Goal: Task Accomplishment & Management: Complete application form

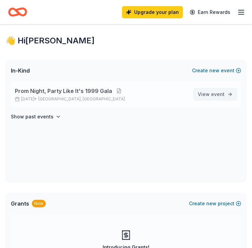
click at [206, 89] on link "View event" at bounding box center [216, 94] width 44 height 12
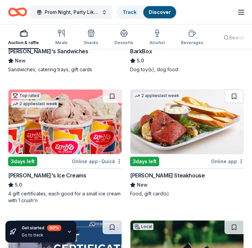
scroll to position [426, 0]
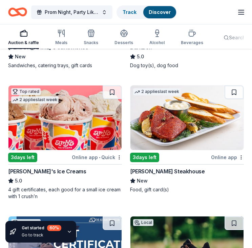
click at [240, 177] on div "New" at bounding box center [187, 181] width 114 height 8
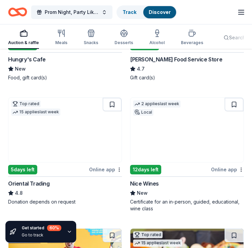
scroll to position [0, 0]
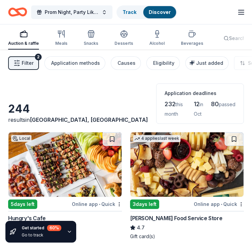
click at [244, 15] on icon "button" at bounding box center [241, 12] width 8 height 8
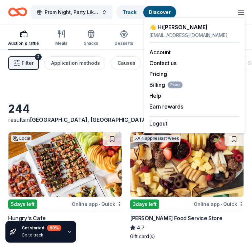
click at [241, 15] on icon "button" at bounding box center [241, 12] width 8 height 8
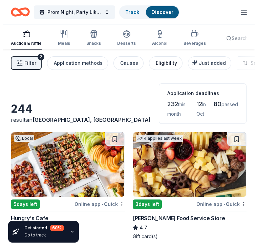
scroll to position [0, 13]
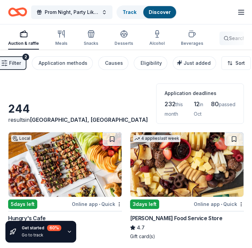
click at [229, 37] on span "Search" at bounding box center [237, 38] width 17 height 8
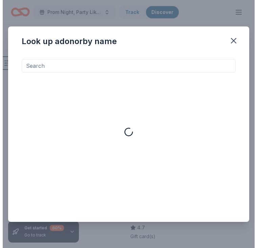
scroll to position [0, 7]
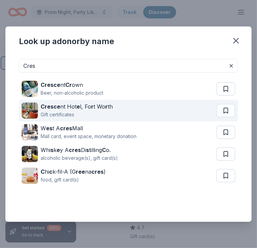
type input "Cres"
click at [69, 110] on div "Cresce nt Hot e l, Fo r t Wo r th" at bounding box center [77, 106] width 72 height 8
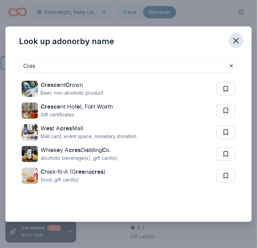
click at [238, 39] on icon "button" at bounding box center [236, 40] width 5 height 5
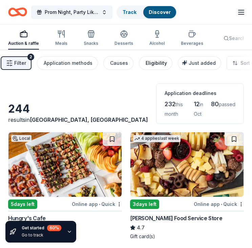
click at [146, 60] on div "Eligibility" at bounding box center [156, 63] width 21 height 8
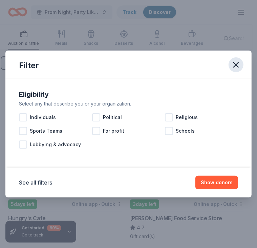
click at [235, 65] on icon "button" at bounding box center [236, 64] width 9 height 9
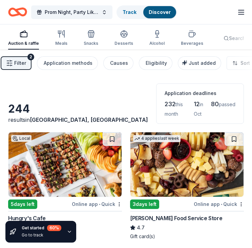
click at [27, 59] on button "Filter 2" at bounding box center [16, 63] width 31 height 14
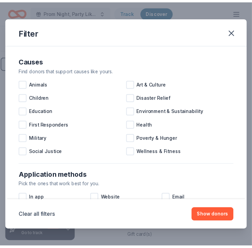
scroll to position [129, 0]
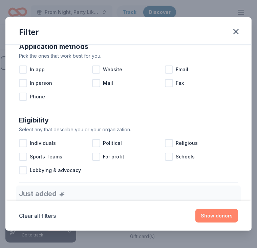
click at [209, 217] on button "Show donors" at bounding box center [217, 216] width 43 height 14
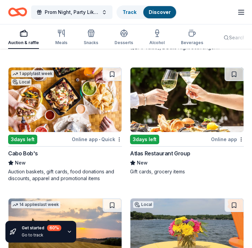
scroll to position [838, 0]
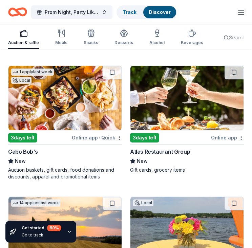
click at [250, 154] on div "244 results in Houston, TX Application deadlines 232 this month 12 in Oct 80 pa…" at bounding box center [126, 36] width 252 height 1650
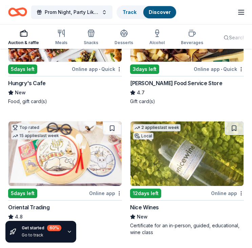
scroll to position [0, 0]
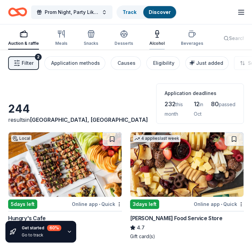
click at [156, 33] on icon "button" at bounding box center [157, 33] width 3 height 4
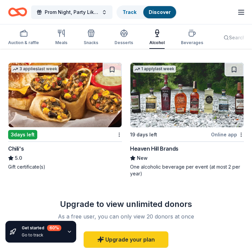
scroll to position [1222, 0]
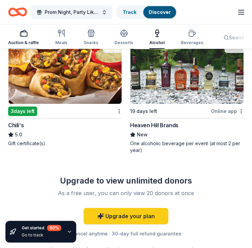
click at [25, 35] on icon "button" at bounding box center [24, 33] width 8 height 8
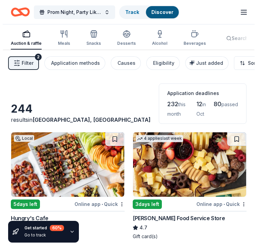
scroll to position [0, 13]
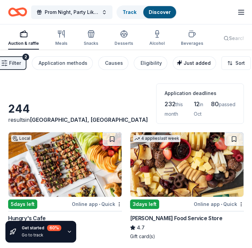
click at [186, 62] on span "Just added" at bounding box center [197, 63] width 27 height 6
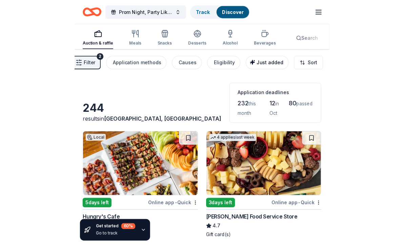
scroll to position [0, 7]
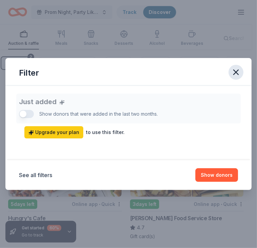
click at [239, 71] on icon "button" at bounding box center [236, 71] width 9 height 9
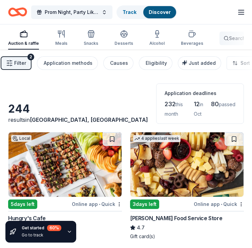
click at [230, 38] on span "Search" at bounding box center [237, 38] width 17 height 8
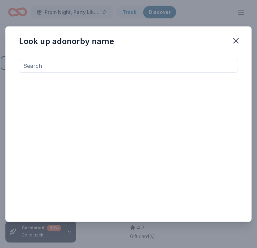
click at [137, 98] on div at bounding box center [128, 135] width 219 height 152
click at [75, 63] on input at bounding box center [128, 66] width 219 height 14
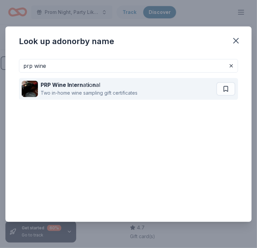
click at [91, 97] on div "PRP Wine In t ern at i o n al Two in-home wine sampling gift certificates" at bounding box center [119, 89] width 195 height 22
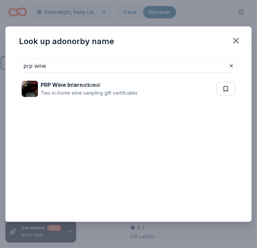
click at [118, 66] on input "prp wine" at bounding box center [128, 66] width 219 height 14
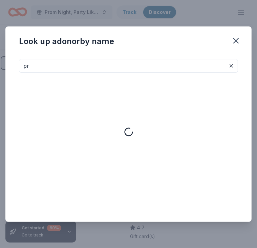
type input "p"
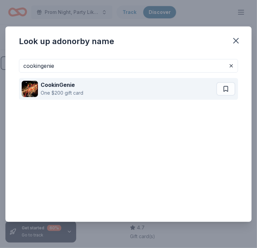
click at [77, 86] on div "CookinGenie" at bounding box center [62, 85] width 43 height 8
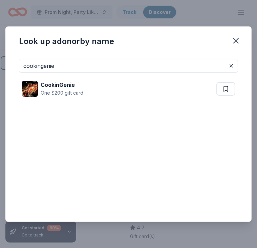
click at [130, 64] on input "cookingenie" at bounding box center [128, 66] width 219 height 14
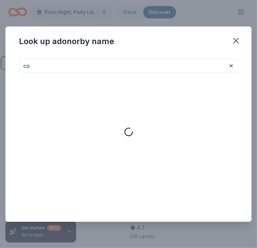
type input "c"
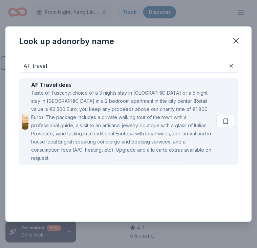
type input "AF travel"
click at [80, 132] on div "Taste of Tuscany: choice of a 3 nights stay in Florence or a 5 night stay in Co…" at bounding box center [122, 125] width 183 height 73
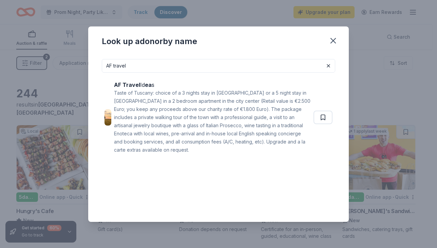
click at [252, 76] on div "AF Travel Id ea s Taste of Tuscany: choice of a 3 nights stay in Florence or a …" at bounding box center [218, 118] width 233 height 90
click at [252, 38] on icon "button" at bounding box center [332, 40] width 9 height 9
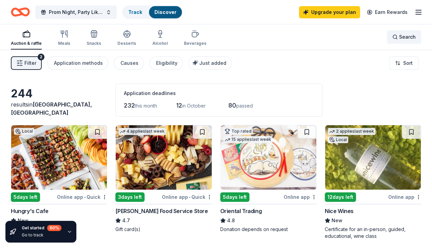
click at [252, 36] on span "Search" at bounding box center [407, 37] width 17 height 8
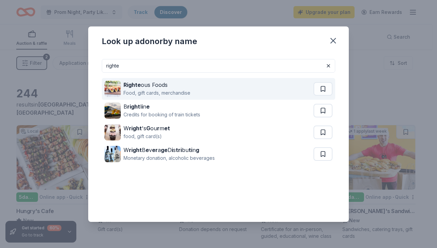
type input "righte"
click at [202, 86] on div "Righte ous Foods Food, gift cards, merchandise" at bounding box center [208, 89] width 209 height 22
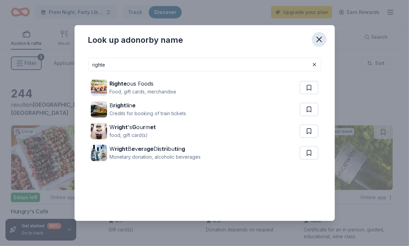
click at [252, 46] on button "button" at bounding box center [319, 39] width 15 height 15
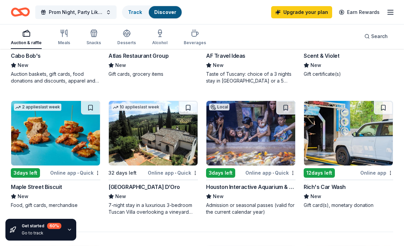
scroll to position [550, 0]
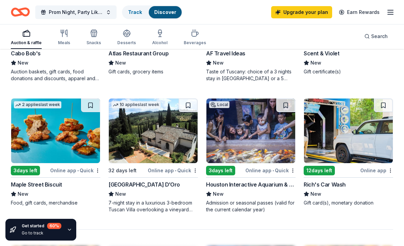
click at [133, 132] on img at bounding box center [153, 130] width 89 height 64
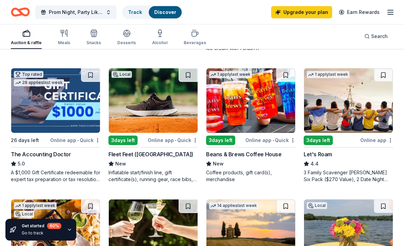
scroll to position [315, 0]
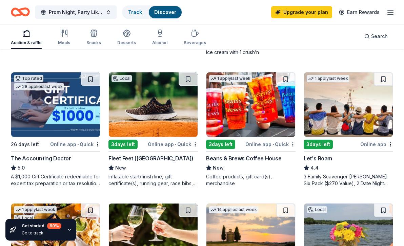
click at [252, 95] on img at bounding box center [348, 104] width 89 height 64
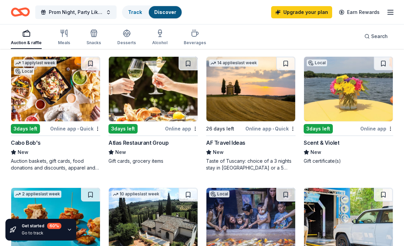
scroll to position [461, 0]
click at [34, 94] on img at bounding box center [55, 89] width 89 height 64
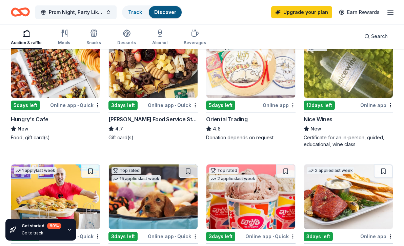
scroll to position [47, 0]
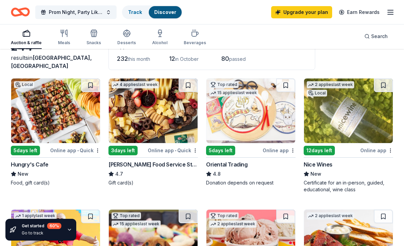
click at [151, 114] on img at bounding box center [153, 110] width 89 height 64
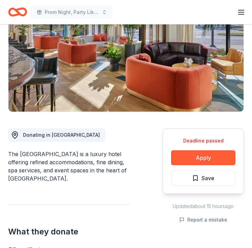
scroll to position [188, 0]
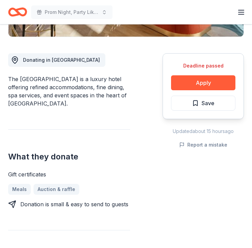
click at [250, 33] on div "Crescent Hotel, Fort Worth New Share Donating in TX The Crescent Hotel Fort Wor…" at bounding box center [126, 175] width 252 height 678
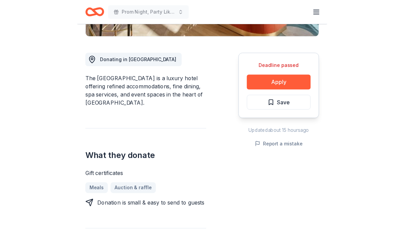
scroll to position [0, 0]
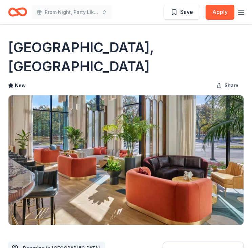
click at [240, 12] on icon "button" at bounding box center [241, 12] width 8 height 8
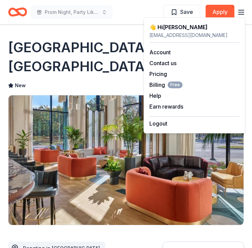
click at [95, 58] on div "Crescent Hotel, Fort Worth New Share" at bounding box center [126, 131] width 236 height 187
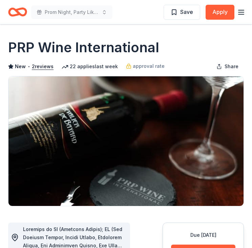
click at [239, 15] on icon "button" at bounding box center [241, 12] width 8 height 8
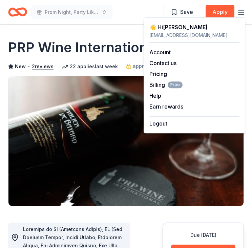
click at [79, 95] on img at bounding box center [125, 141] width 235 height 130
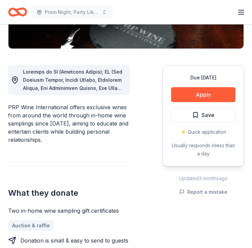
scroll to position [164, 0]
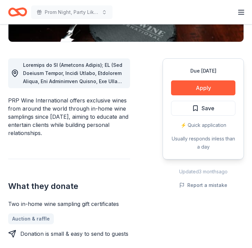
click at [87, 74] on span at bounding box center [74, 248] width 102 height 372
click at [21, 80] on div at bounding box center [68, 73] width 114 height 24
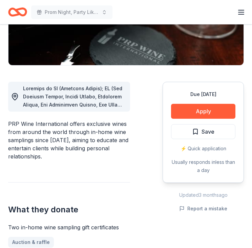
scroll to position [139, 0]
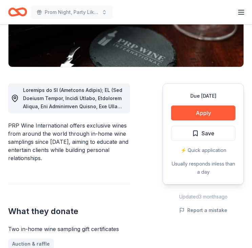
click at [16, 98] on icon at bounding box center [15, 98] width 8 height 8
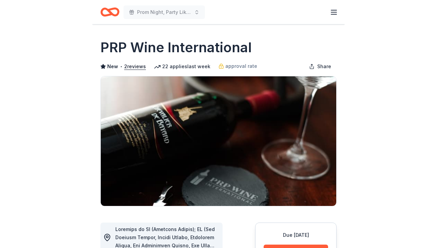
scroll to position [77, 0]
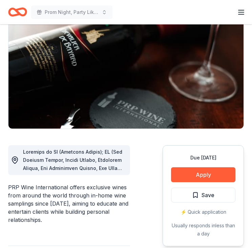
click at [87, 156] on div at bounding box center [74, 160] width 102 height 24
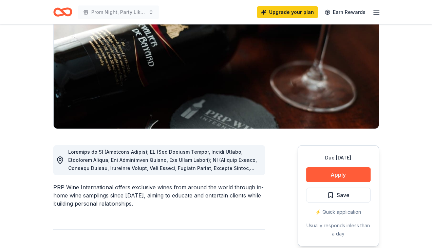
click at [190, 160] on span at bounding box center [163, 245] width 191 height 193
drag, startPoint x: 190, startPoint y: 160, endPoint x: 331, endPoint y: 171, distance: 141.5
click at [252, 171] on button "Apply" at bounding box center [338, 174] width 64 height 15
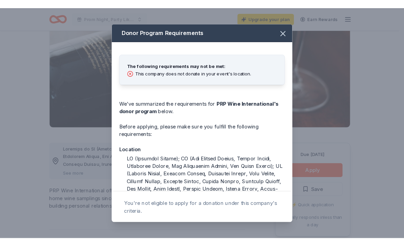
scroll to position [24, 0]
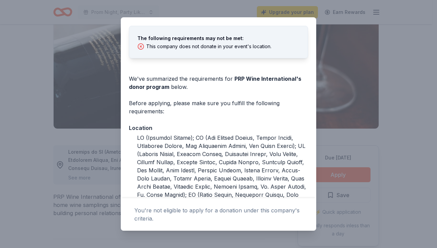
click at [252, 32] on div "Donor Program Requirements The following requirements may not be met: This comp…" at bounding box center [218, 124] width 437 height 248
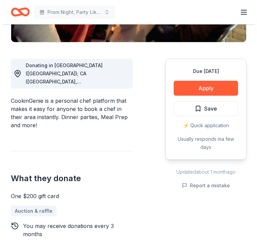
scroll to position [23, 0]
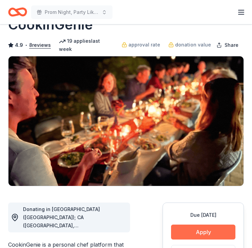
click at [193, 227] on button "Apply" at bounding box center [203, 232] width 64 height 15
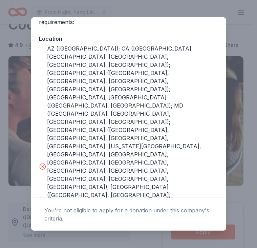
scroll to position [114, 0]
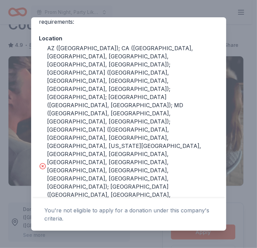
click at [226, 26] on div "Donor Program Requirements The following requirements may not be met: This comp…" at bounding box center [128, 107] width 195 height 181
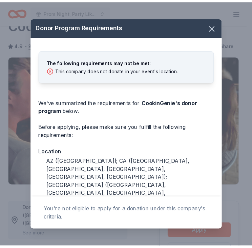
scroll to position [0, 0]
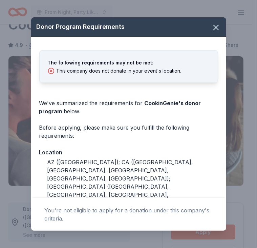
click at [239, 27] on div "Donor Program Requirements The following requirements may not be met: This comp…" at bounding box center [128, 124] width 257 height 248
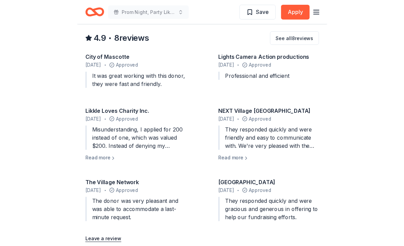
scroll to position [676, 0]
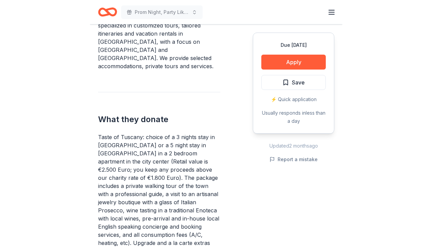
scroll to position [231, 0]
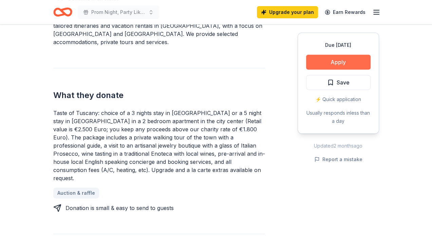
click at [252, 67] on button "Apply" at bounding box center [338, 62] width 64 height 15
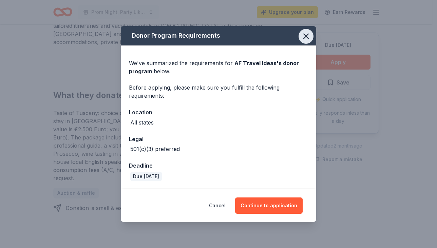
click at [252, 39] on button "button" at bounding box center [305, 36] width 15 height 15
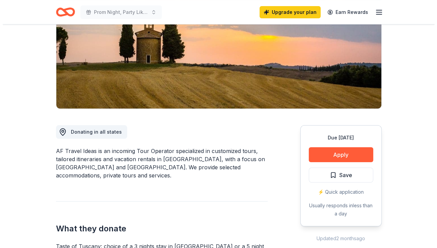
scroll to position [98, 0]
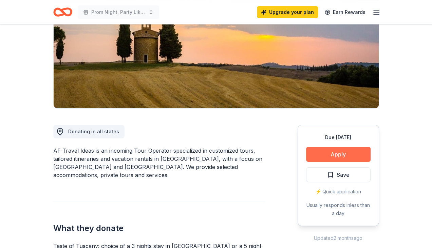
click at [252, 155] on button "Apply" at bounding box center [338, 154] width 64 height 15
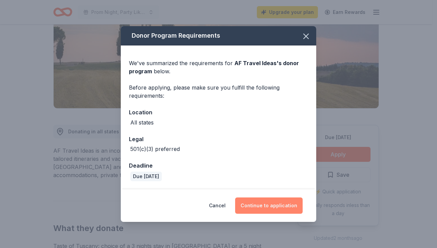
click at [252, 201] on button "Continue to application" at bounding box center [268, 205] width 67 height 16
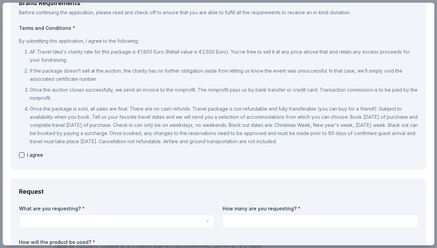
scroll to position [0, 0]
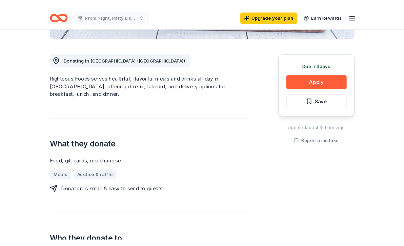
scroll to position [20, 0]
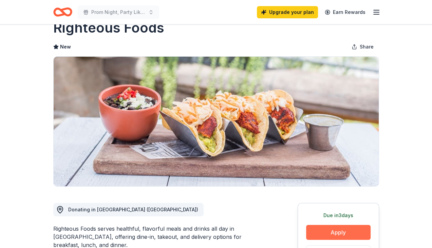
click at [329, 234] on button "Apply" at bounding box center [338, 232] width 64 height 15
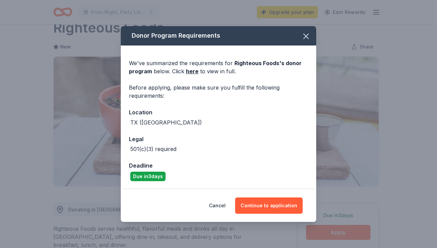
click at [198, 76] on div "We've summarized the requirements for Righteous Foods 's donor program below. C…" at bounding box center [218, 116] width 195 height 143
click at [192, 71] on link "here" at bounding box center [192, 71] width 13 height 8
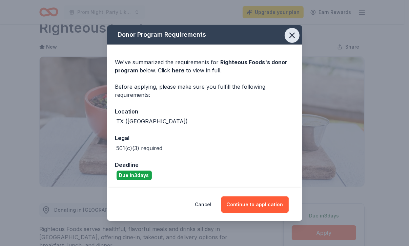
click at [293, 35] on icon "button" at bounding box center [292, 35] width 9 height 9
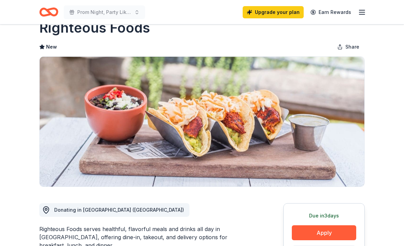
scroll to position [0, 0]
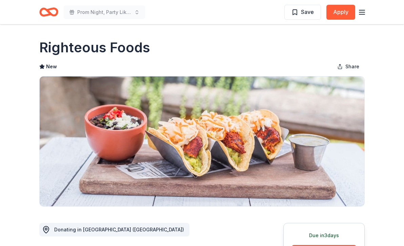
click at [94, 42] on h1 "Righteous Foods" at bounding box center [94, 47] width 111 height 19
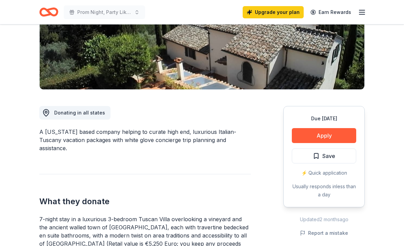
click at [185, 175] on div "What they donate 7-night stay in a luxurious 3-bedroom Tuscan Villa overlooking…" at bounding box center [145, 230] width 212 height 112
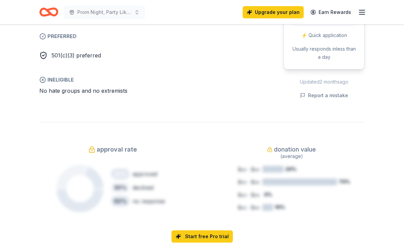
scroll to position [435, 0]
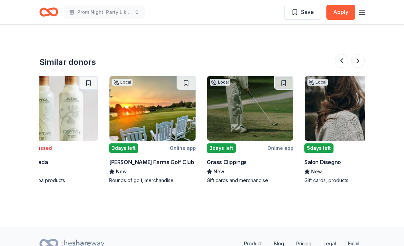
scroll to position [0, 418]
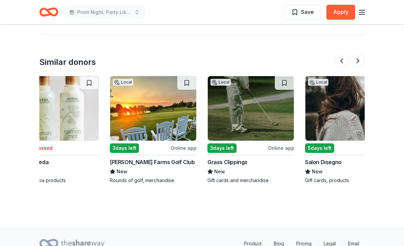
click at [136, 109] on img at bounding box center [153, 108] width 86 height 64
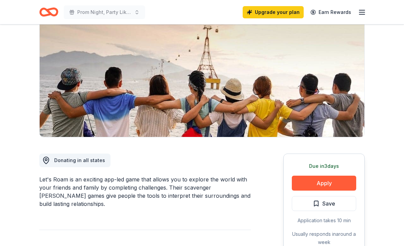
scroll to position [0, 0]
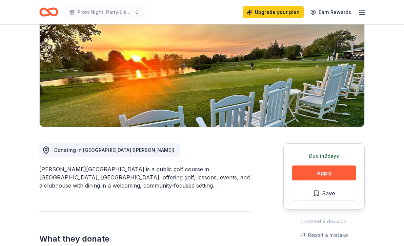
scroll to position [76, 0]
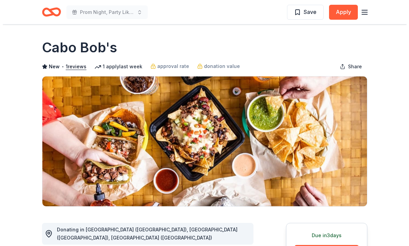
scroll to position [60, 0]
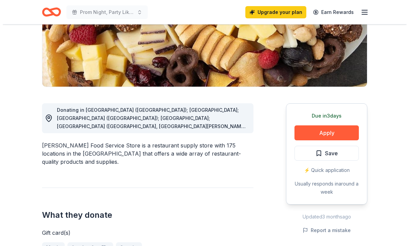
scroll to position [119, 0]
